Goal: Find specific page/section: Find specific page/section

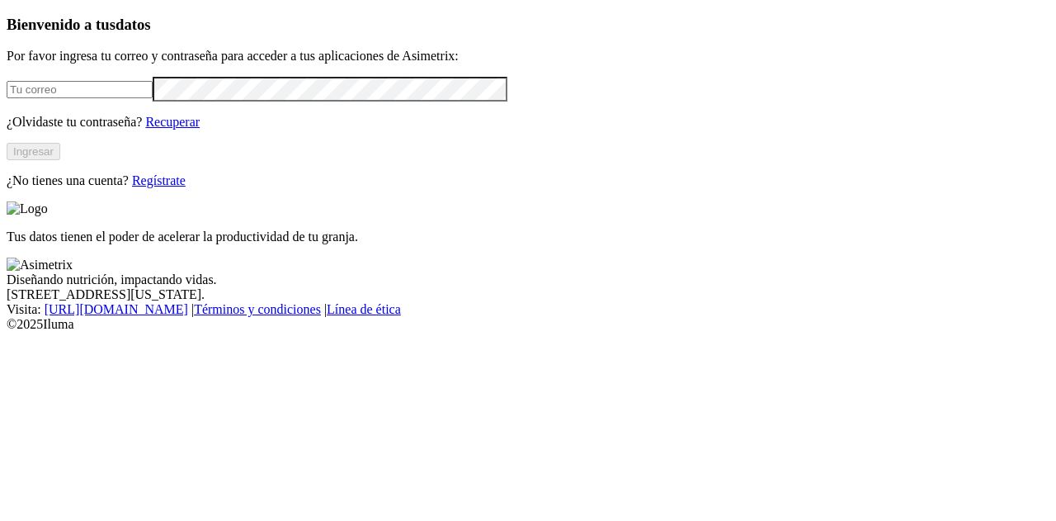
type input "[PERSON_NAME][EMAIL_ADDRESS][DOMAIN_NAME]"
click at [60, 160] on button "Ingresar" at bounding box center [34, 151] width 54 height 17
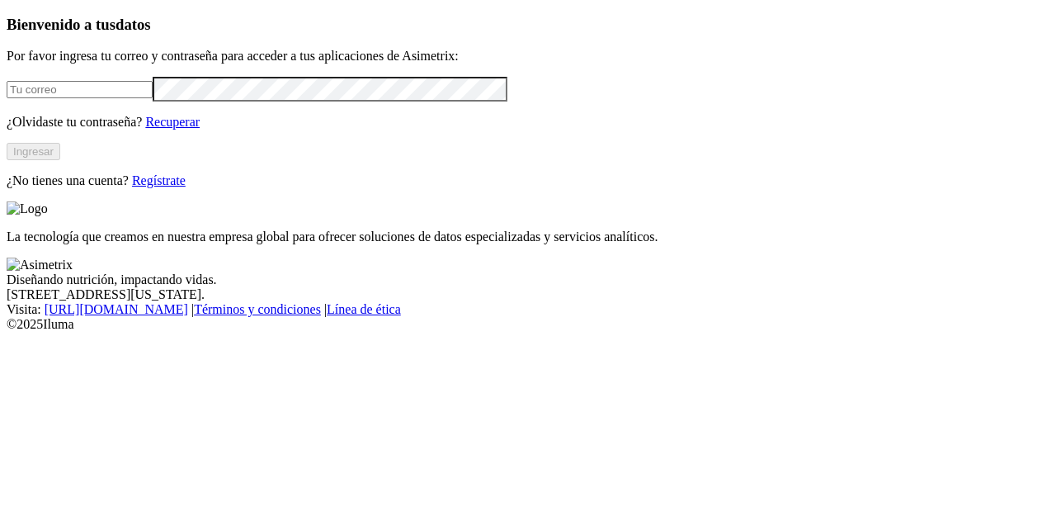
type input "[PERSON_NAME][EMAIL_ADDRESS][DOMAIN_NAME]"
click at [60, 160] on button "Ingresar" at bounding box center [34, 151] width 54 height 17
